Goal: Check status: Check status

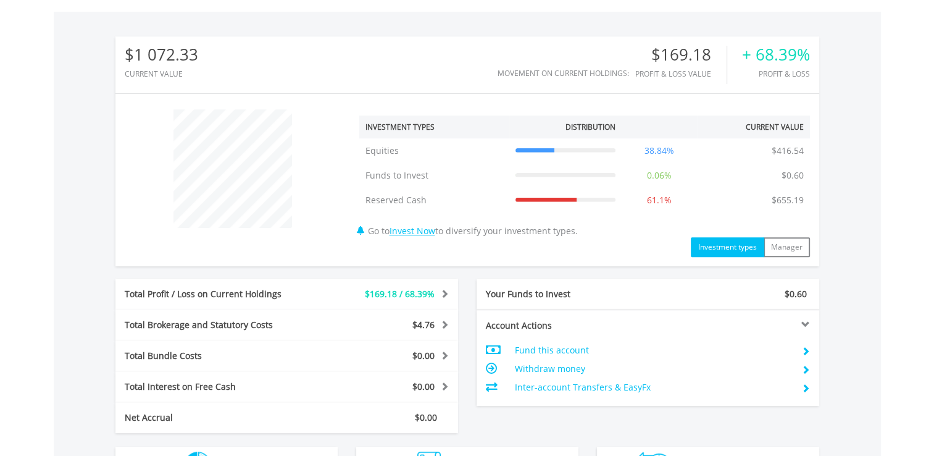
scroll to position [494, 0]
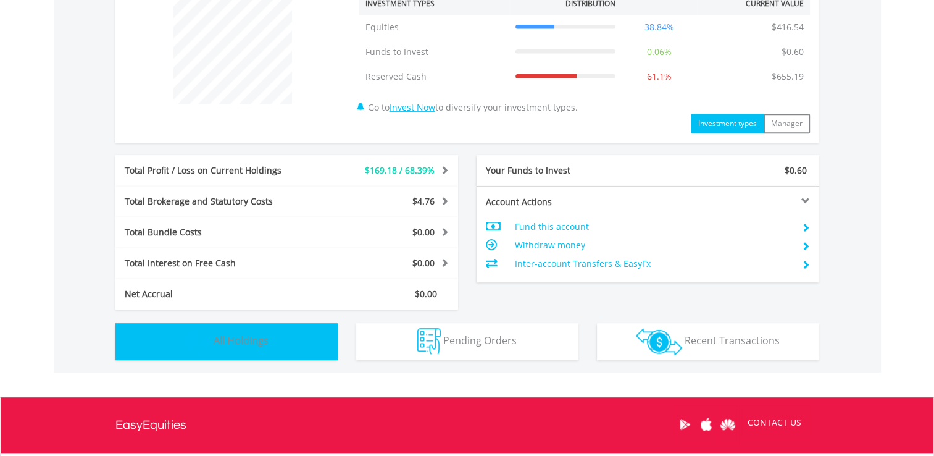
click at [249, 344] on span "All Holdings" at bounding box center [241, 340] width 55 height 14
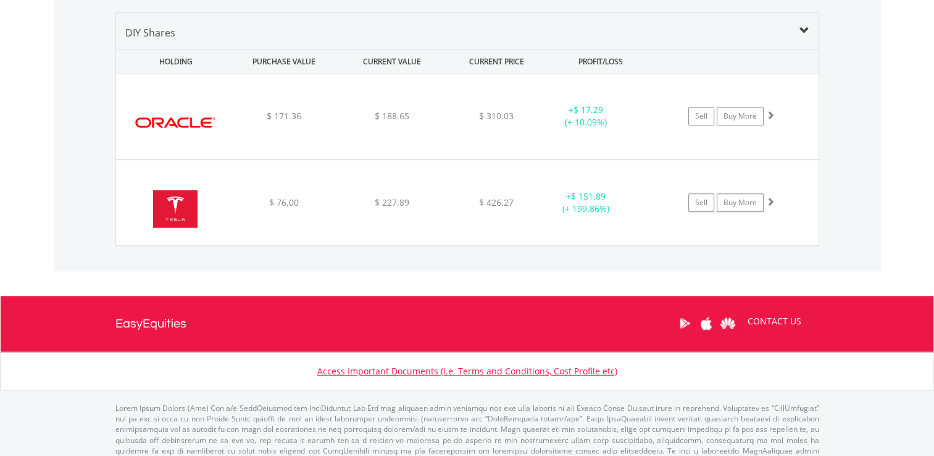
scroll to position [894, 0]
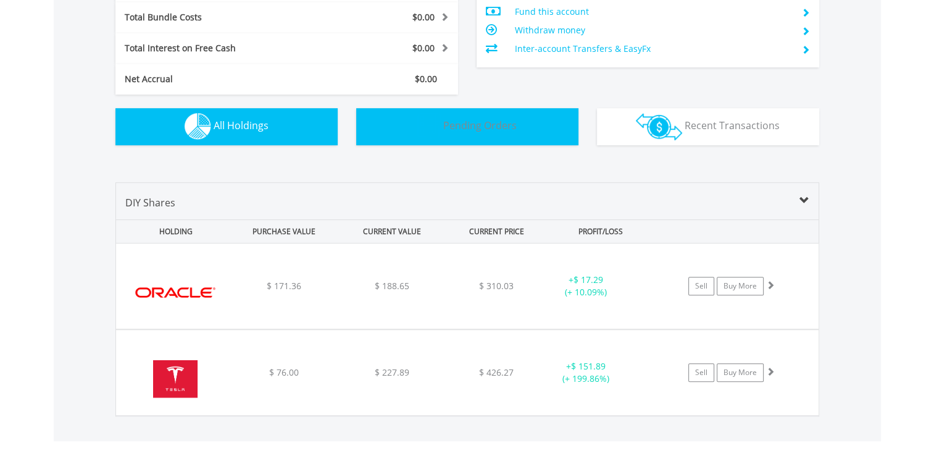
click at [448, 127] on span "Pending Orders" at bounding box center [479, 126] width 73 height 14
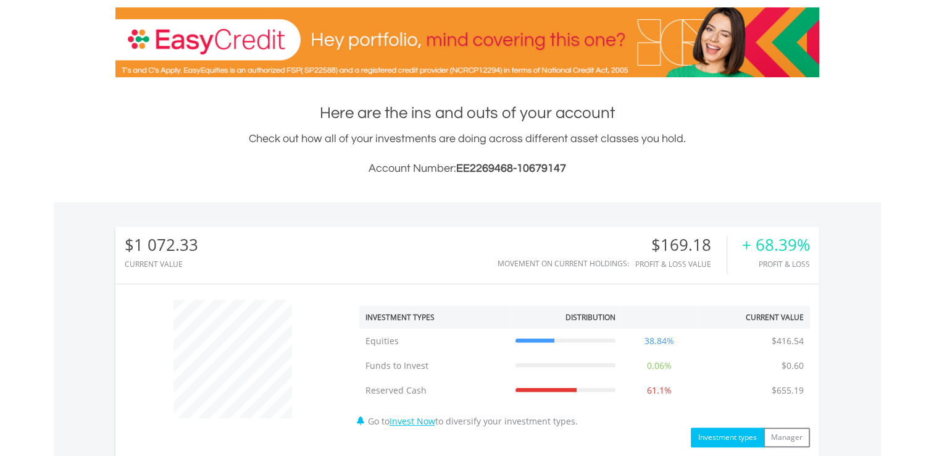
scroll to position [185, 0]
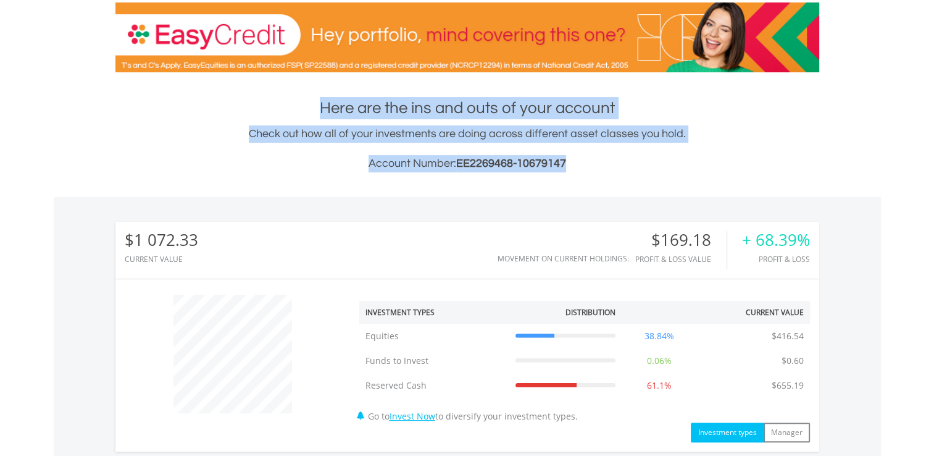
drag, startPoint x: 567, startPoint y: 164, endPoint x: 288, endPoint y: 106, distance: 285.1
click at [288, 106] on div "Here are the ins and outs of your account Check out how all of your investments…" at bounding box center [467, 134] width 704 height 75
drag, startPoint x: 288, startPoint y: 106, endPoint x: 249, endPoint y: 149, distance: 58.6
click at [249, 149] on div "Check out how all of your investments are doing across different asset classes …" at bounding box center [467, 148] width 704 height 47
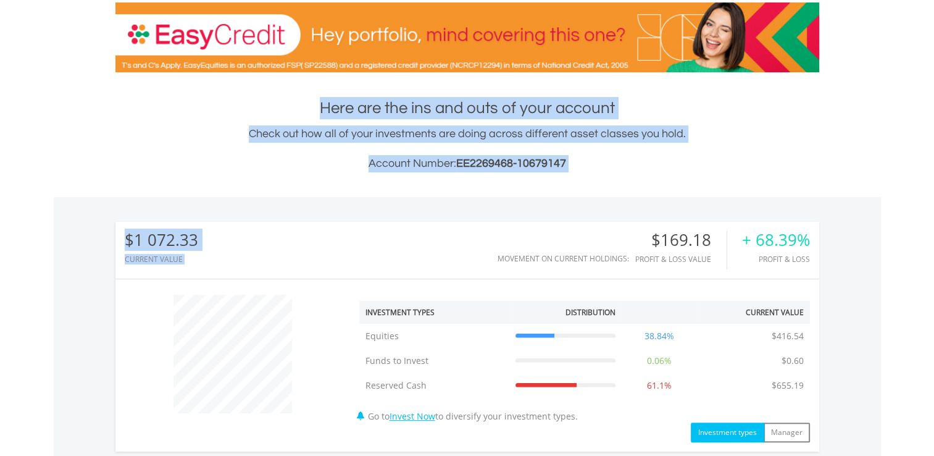
drag, startPoint x: 325, startPoint y: 102, endPoint x: 572, endPoint y: 184, distance: 260.0
drag, startPoint x: 572, startPoint y: 184, endPoint x: 566, endPoint y: 165, distance: 19.9
click at [566, 165] on h3 "Account Number: EE2269468-10679147" at bounding box center [467, 163] width 704 height 17
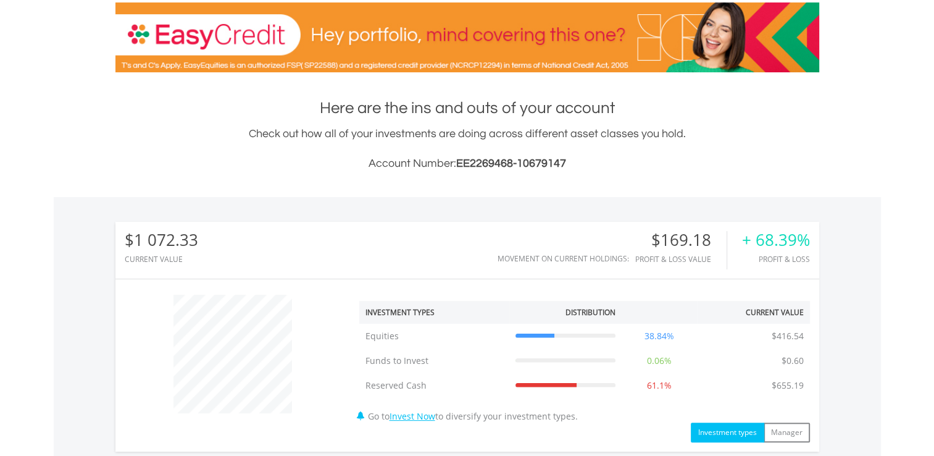
scroll to position [0, 0]
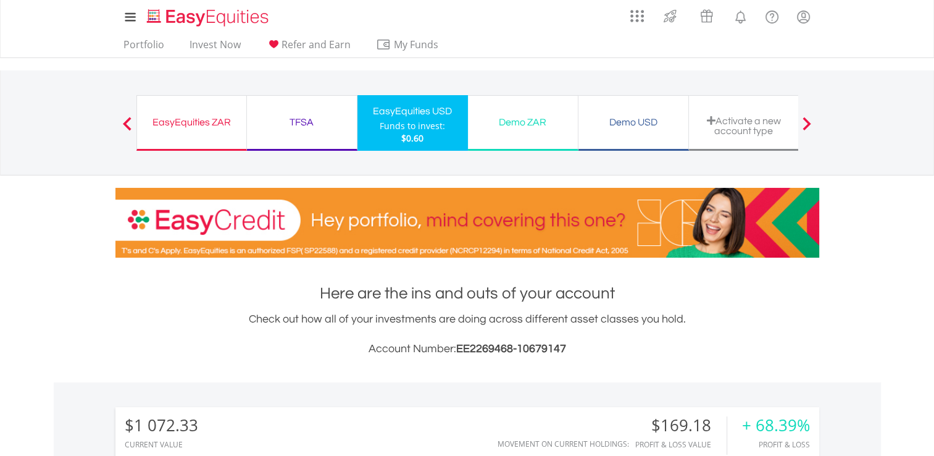
click at [215, 126] on div "EasyEquities ZAR" at bounding box center [191, 122] width 94 height 17
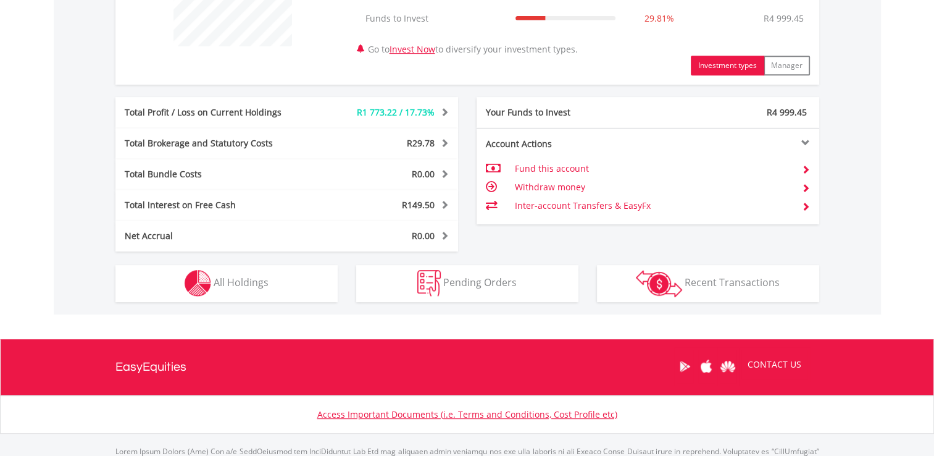
scroll to position [556, 0]
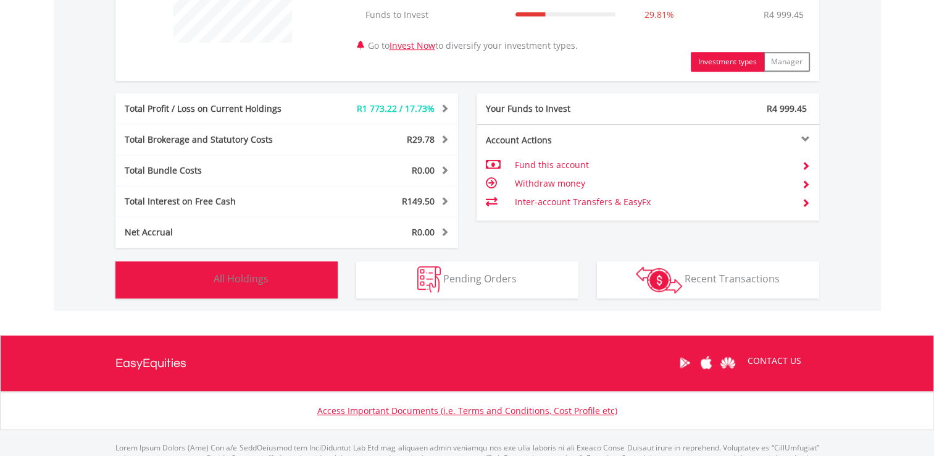
click at [306, 281] on button "Holdings All Holdings" at bounding box center [226, 279] width 222 height 37
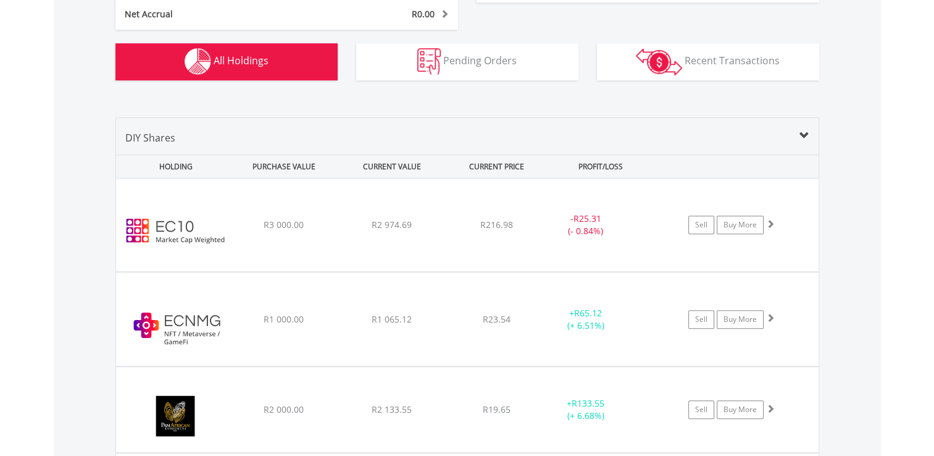
scroll to position [766, 0]
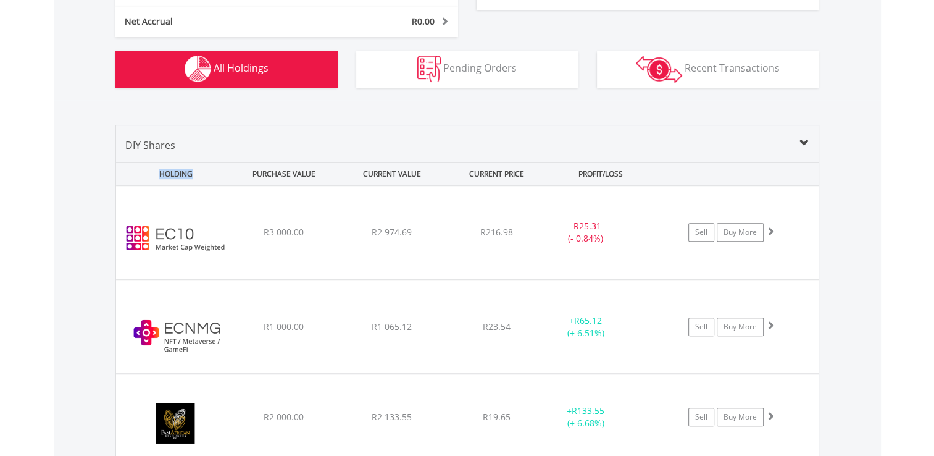
drag, startPoint x: 192, startPoint y: 172, endPoint x: 158, endPoint y: 171, distance: 34.0
click at [158, 171] on div "HOLDING" at bounding box center [173, 173] width 112 height 23
click at [157, 171] on div "HOLDING" at bounding box center [173, 173] width 112 height 23
click at [168, 171] on div "HOLDING" at bounding box center [173, 173] width 112 height 23
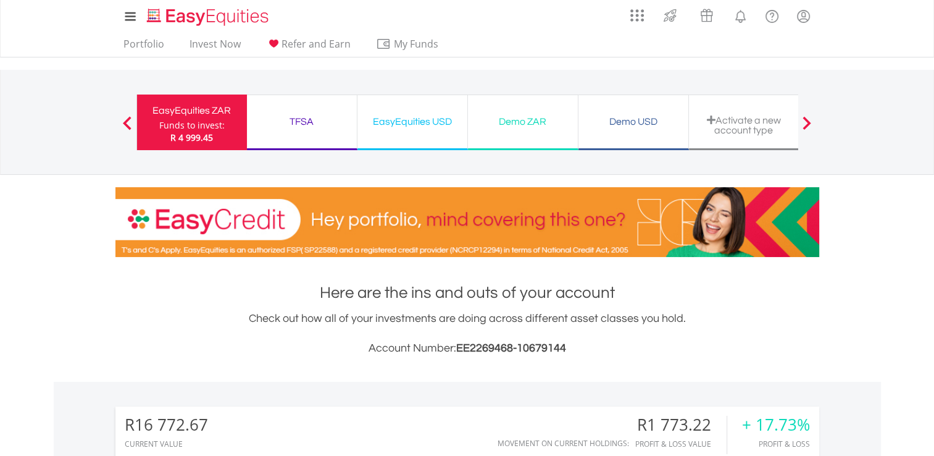
scroll to position [0, 0]
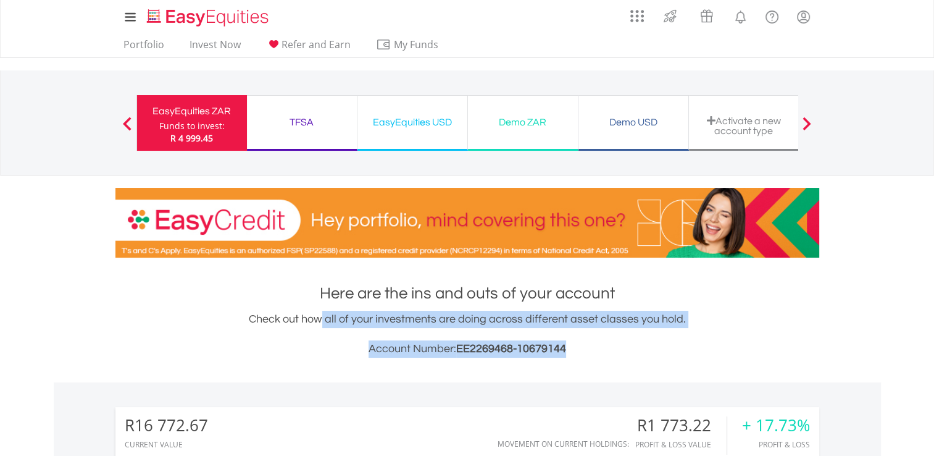
drag, startPoint x: 255, startPoint y: 319, endPoint x: 577, endPoint y: 337, distance: 322.2
click at [577, 337] on div "Check out how all of your investments are doing across different asset classes …" at bounding box center [467, 334] width 704 height 47
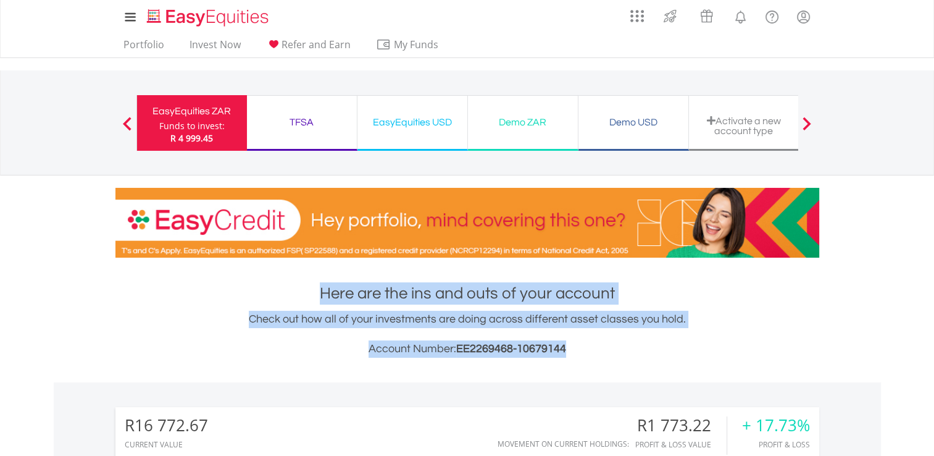
drag, startPoint x: 320, startPoint y: 290, endPoint x: 578, endPoint y: 346, distance: 263.5
click at [578, 346] on div "Here are the ins and outs of your account Check out how all of your investments…" at bounding box center [467, 319] width 704 height 75
click at [317, 295] on h1 "Here are the ins and outs of your account" at bounding box center [467, 293] width 704 height 22
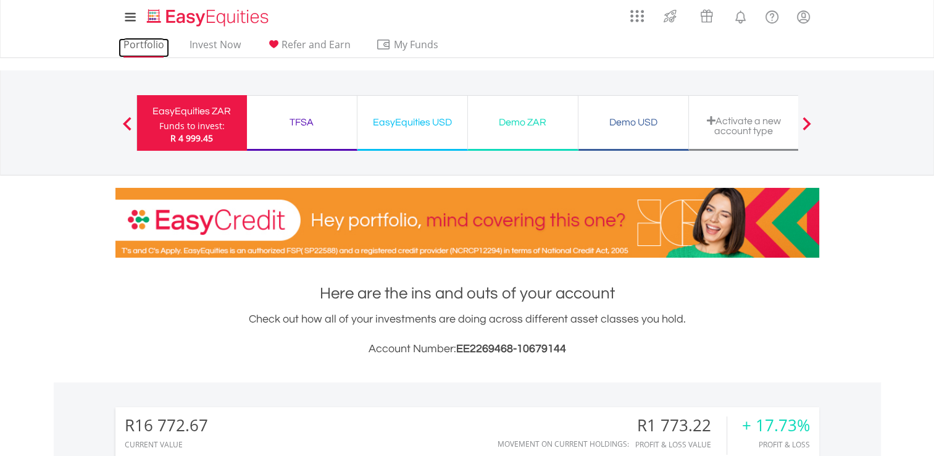
click at [144, 46] on link "Portfolio" at bounding box center [144, 47] width 51 height 19
